Goal: Task Accomplishment & Management: Use online tool/utility

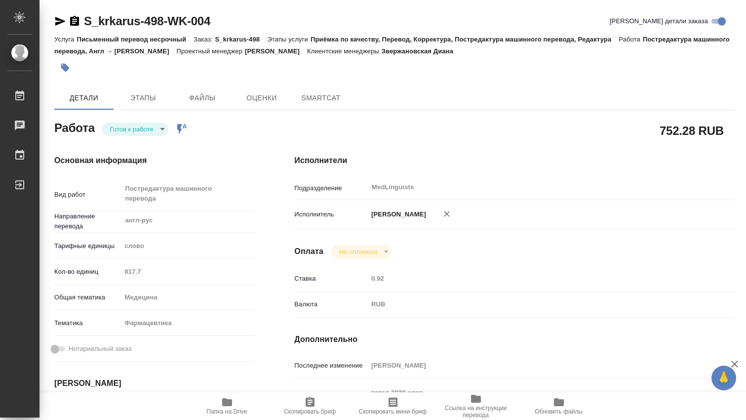
type textarea "x"
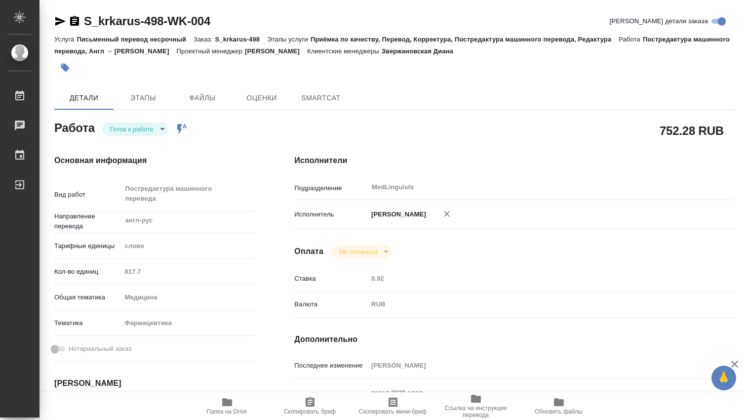
type textarea "x"
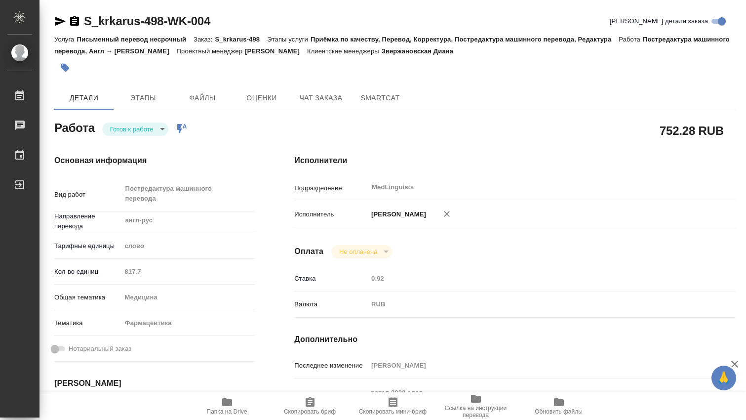
type textarea "x"
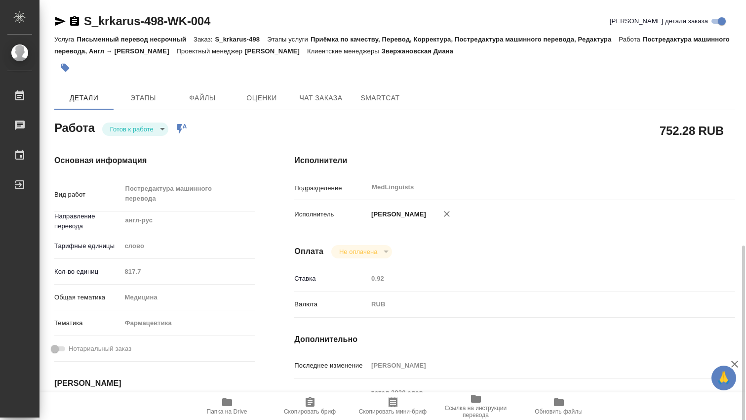
scroll to position [164, 0]
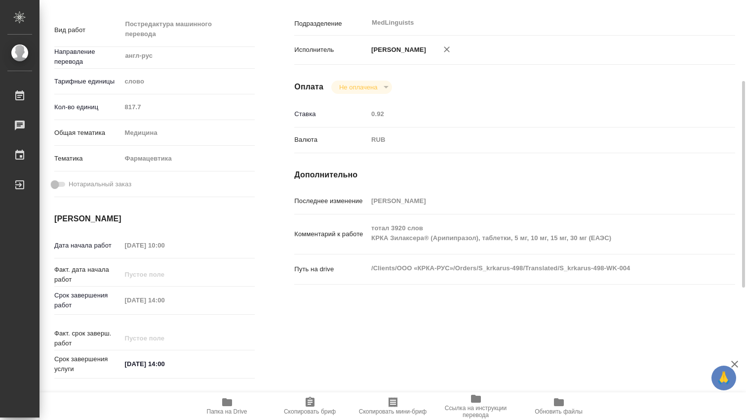
type textarea "x"
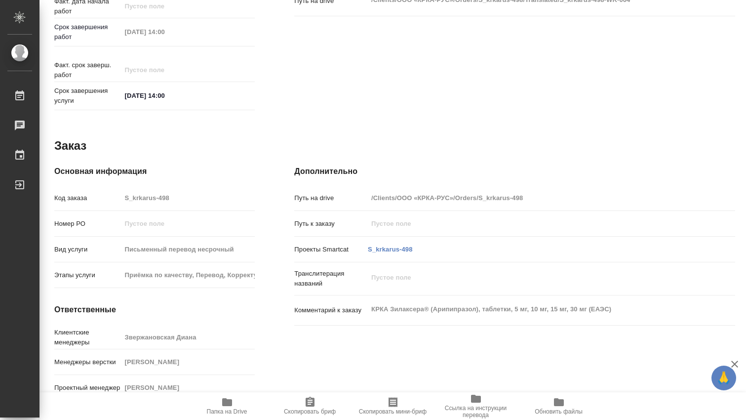
scroll to position [0, 0]
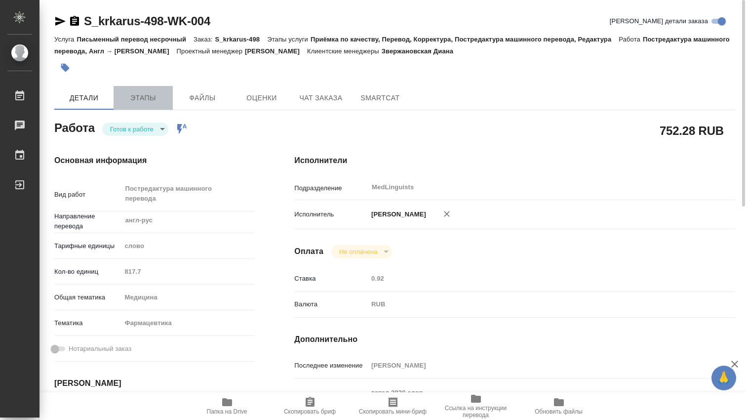
click at [140, 96] on span "Этапы" at bounding box center [143, 98] width 47 height 12
